Goal: Transaction & Acquisition: Book appointment/travel/reservation

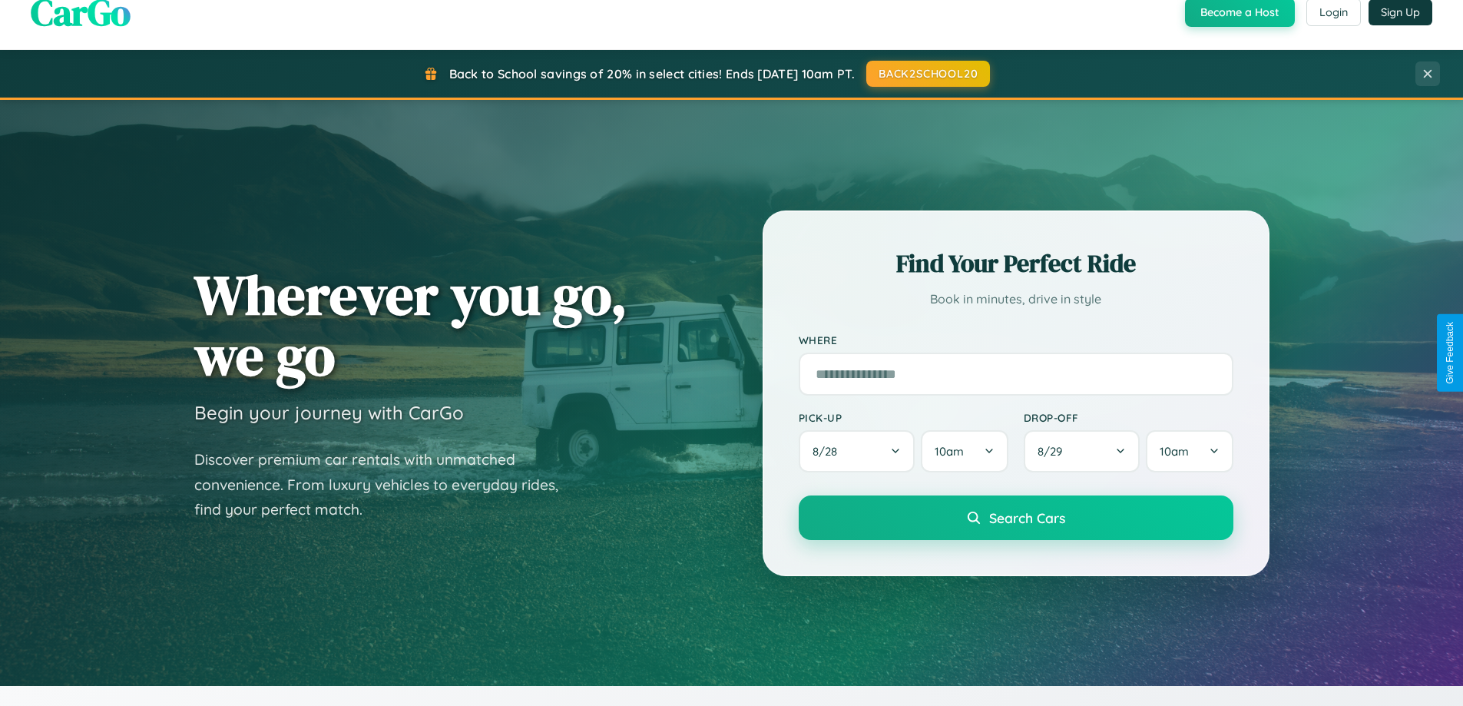
scroll to position [2468, 0]
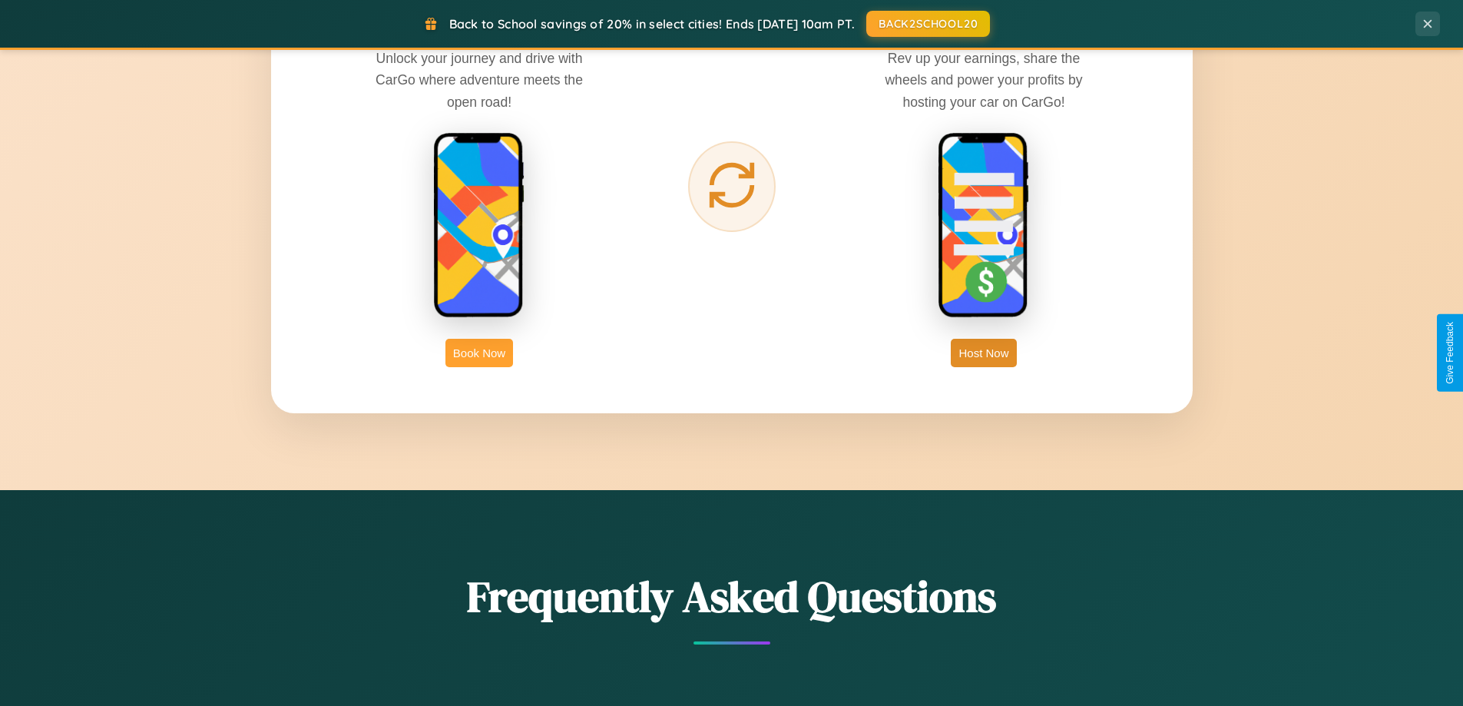
click at [479, 353] on button "Book Now" at bounding box center [479, 353] width 68 height 28
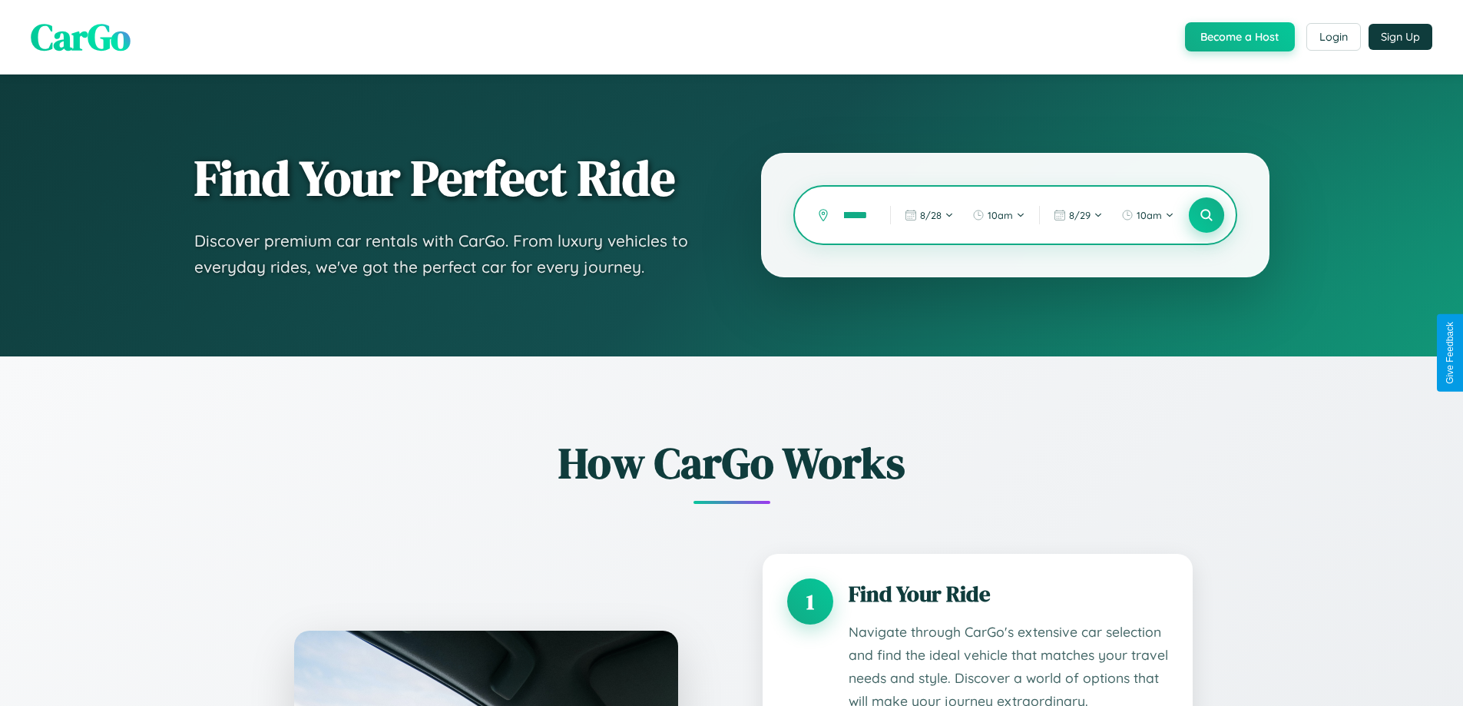
type input "******"
click at [1206, 215] on icon at bounding box center [1206, 215] width 15 height 15
